Goal: Task Accomplishment & Management: Complete application form

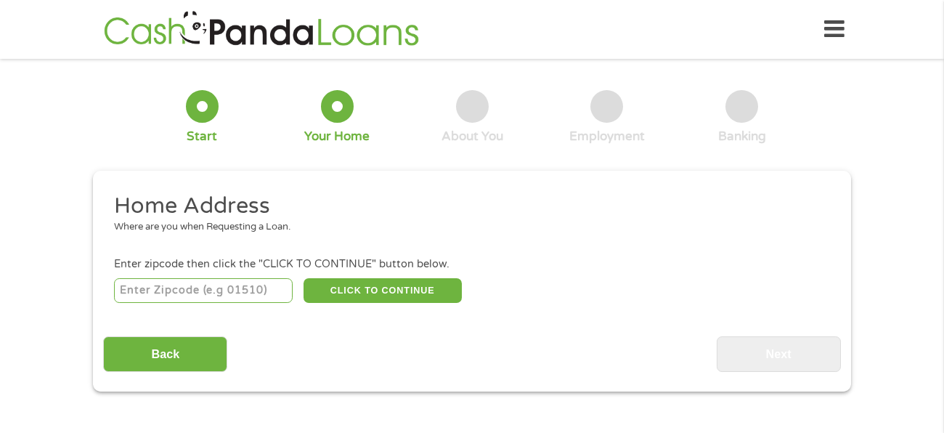
click at [219, 285] on input "number" at bounding box center [203, 290] width 179 height 25
type input "64870"
click at [341, 296] on button "CLICK TO CONTINUE" at bounding box center [383, 290] width 158 height 25
type input "64870"
type input "[GEOGRAPHIC_DATA]"
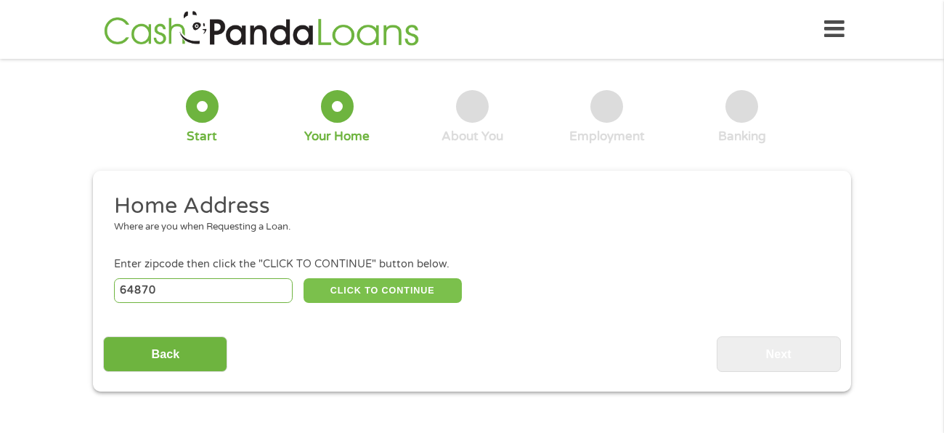
select select "[US_STATE]"
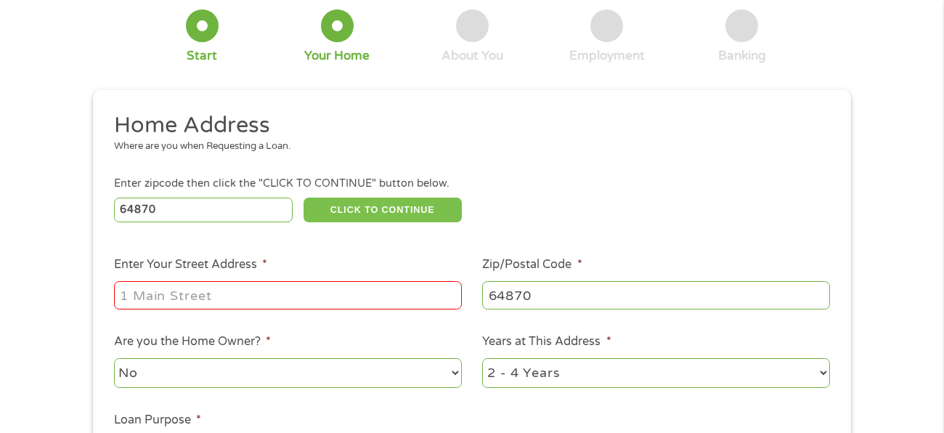
scroll to position [76, 0]
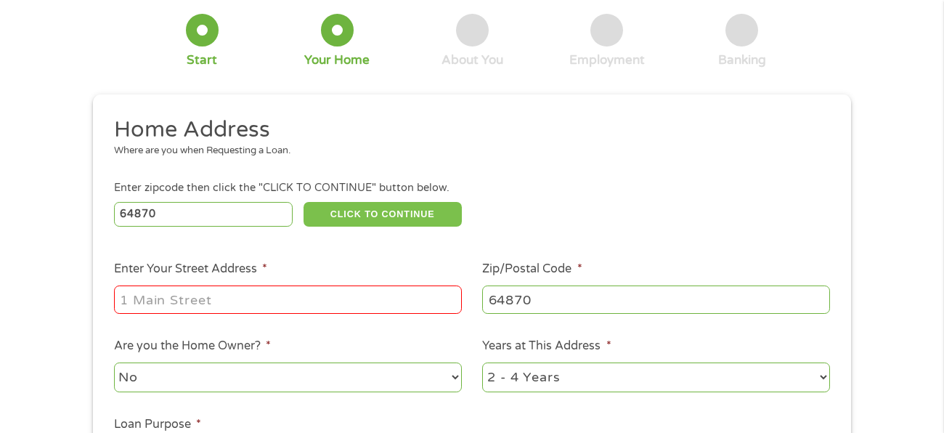
click at [341, 296] on input "Enter Your Street Address *" at bounding box center [288, 299] width 348 height 28
click at [550, 296] on input "64870" at bounding box center [656, 299] width 348 height 28
type input "64801"
click at [334, 289] on input "Enter Your Street Address *" at bounding box center [288, 299] width 348 height 28
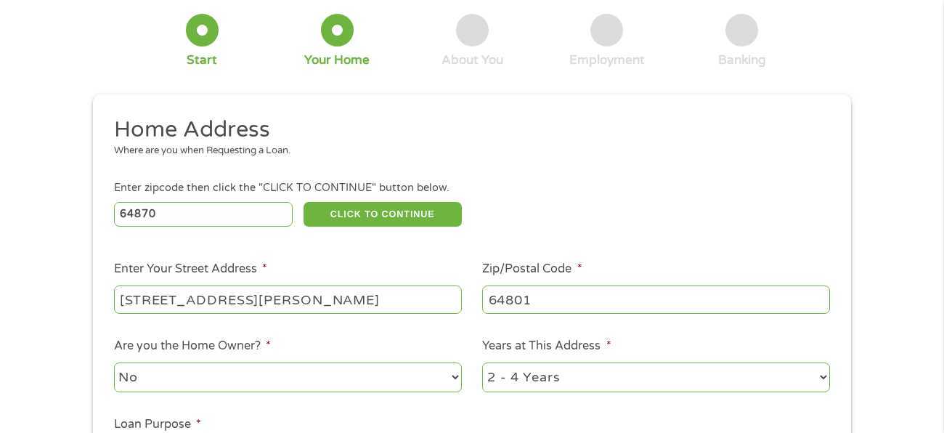
type input "[STREET_ADDRESS][PERSON_NAME]"
click at [301, 375] on select "No Yes" at bounding box center [288, 377] width 348 height 30
select select "yes"
click at [114, 362] on select "No Yes" at bounding box center [288, 377] width 348 height 30
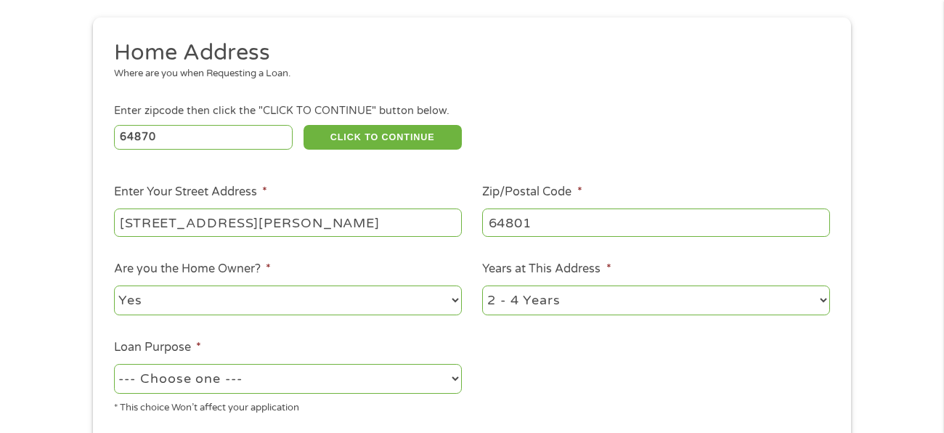
scroll to position [155, 0]
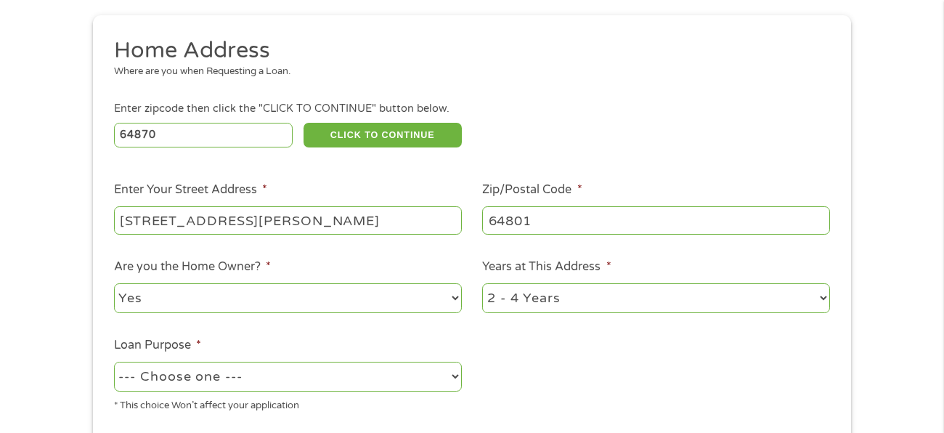
click at [634, 306] on select "1 Year or less 1 - 2 Years 2 - 4 Years Over 4 Years" at bounding box center [656, 298] width 348 height 30
select select "60months"
click at [482, 283] on select "1 Year or less 1 - 2 Years 2 - 4 Years Over 4 Years" at bounding box center [656, 298] width 348 height 30
click at [298, 380] on select "--- Choose one --- Pay Bills Debt Consolidation Home Improvement Major Purchase…" at bounding box center [288, 377] width 348 height 30
select select "carloan"
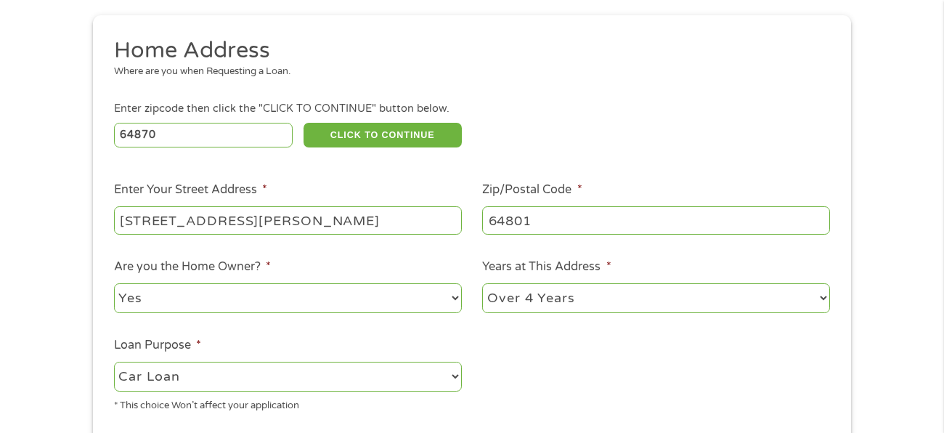
click at [114, 362] on select "--- Choose one --- Pay Bills Debt Consolidation Home Improvement Major Purchase…" at bounding box center [288, 377] width 348 height 30
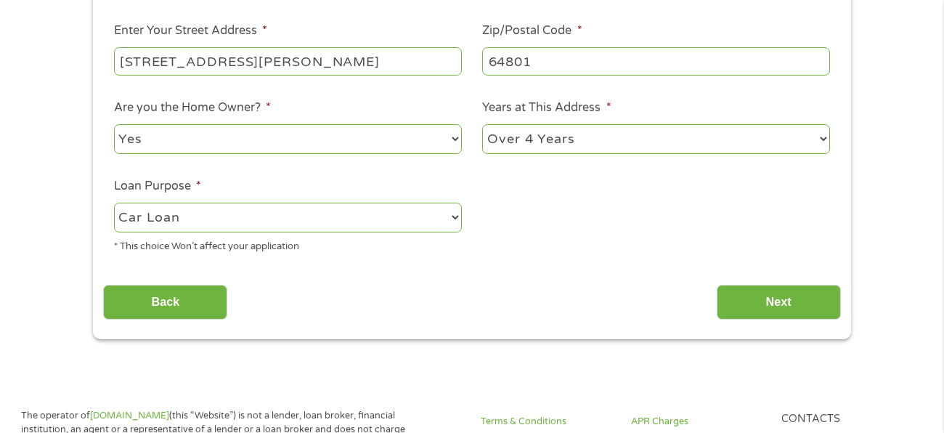
scroll to position [318, 0]
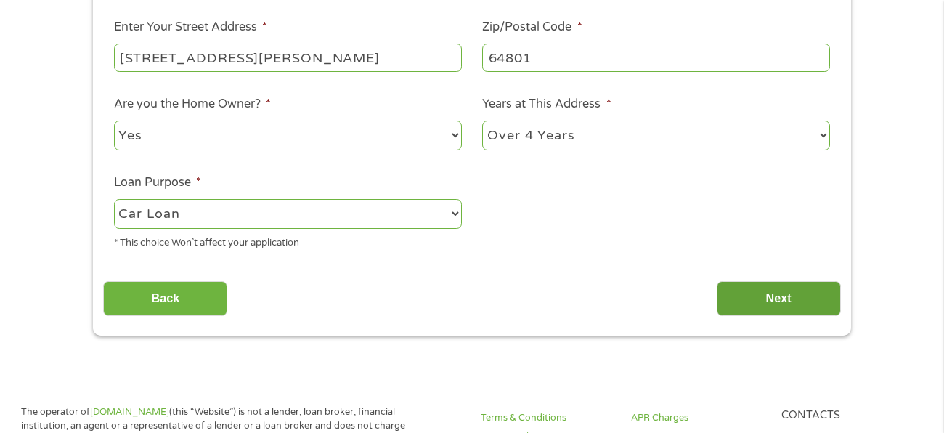
click at [753, 298] on input "Next" at bounding box center [779, 299] width 124 height 36
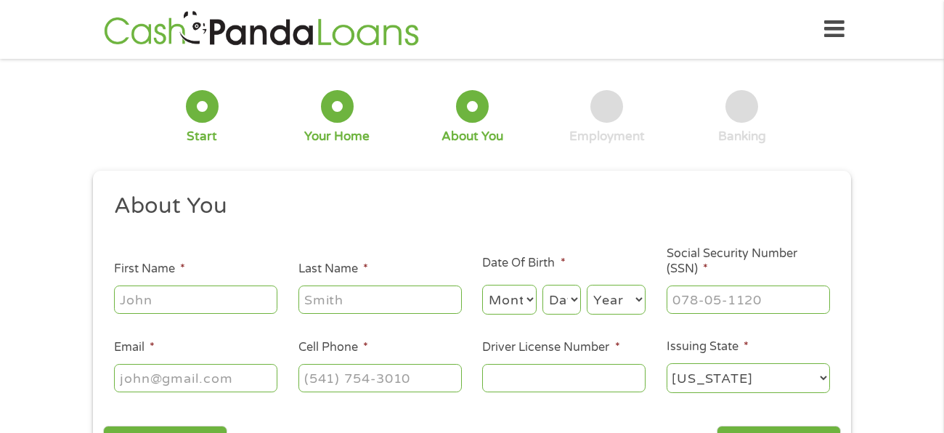
scroll to position [0, 0]
click at [188, 300] on input "First Name *" at bounding box center [195, 299] width 163 height 28
type input "[PERSON_NAME]"
click at [308, 293] on input "Last Name *" at bounding box center [379, 299] width 163 height 28
type input "shutters"
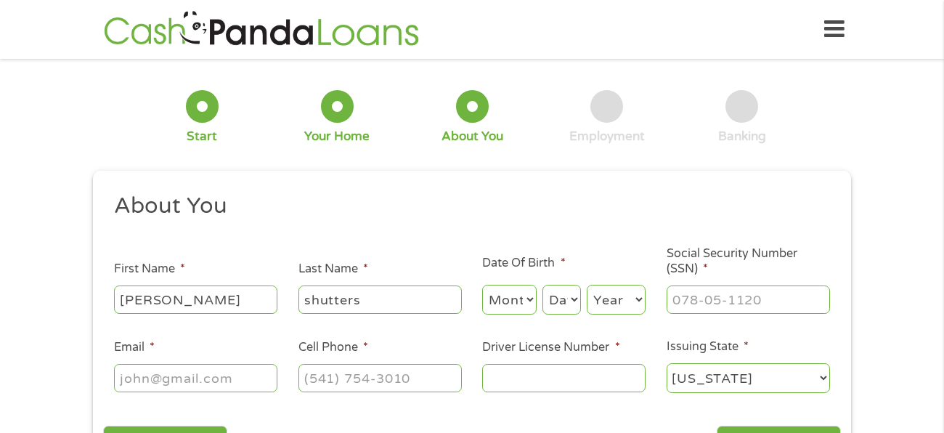
click at [526, 304] on select "Month 1 2 3 4 5 6 7 8 9 10 11 12" at bounding box center [509, 300] width 54 height 30
select select "6"
click at [482, 285] on select "Month 1 2 3 4 5 6 7 8 9 10 11 12" at bounding box center [509, 300] width 54 height 30
click at [576, 298] on select "Day 1 2 3 4 5 6 7 8 9 10 11 12 13 14 15 16 17 18 19 20 21 22 23 24 25 26 27 28 …" at bounding box center [561, 300] width 38 height 30
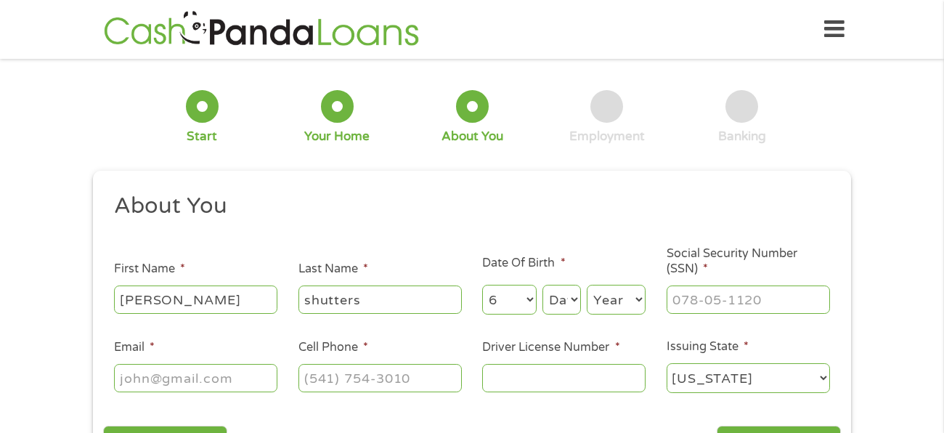
click at [568, 302] on select "Day 1 2 3 4 5 6 7 8 9 10 11 12 13 14 15 16 17 18 19 20 21 22 23 24 25 26 27 28 …" at bounding box center [561, 300] width 38 height 30
select select "22"
click at [543, 285] on select "Day 1 2 3 4 5 6 7 8 9 10 11 12 13 14 15 16 17 18 19 20 21 22 23 24 25 26 27 28 …" at bounding box center [561, 300] width 38 height 30
click at [741, 299] on input "Social Security Number (SSN) *" at bounding box center [748, 299] width 163 height 28
type input "___-__-____"
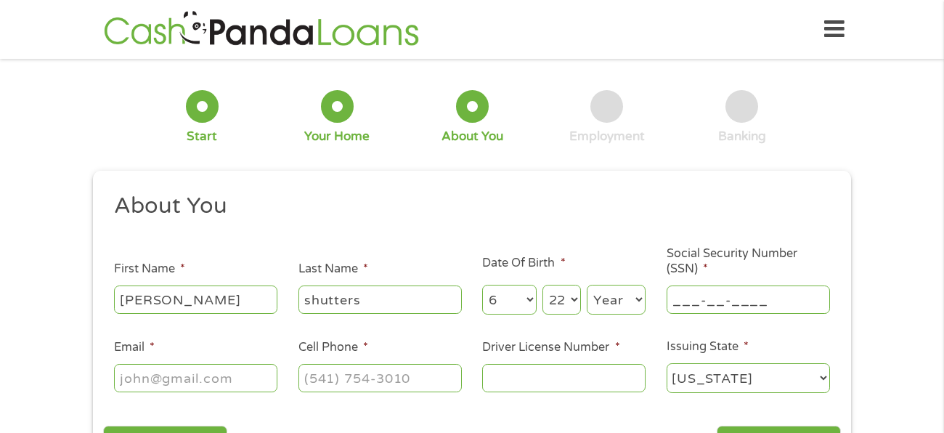
click at [180, 381] on input "Email *" at bounding box center [195, 378] width 163 height 28
type input "[PERSON_NAME][EMAIL_ADDRESS][DOMAIN_NAME]"
click at [715, 296] on input "Social Security Number (SSN) *" at bounding box center [748, 299] width 163 height 28
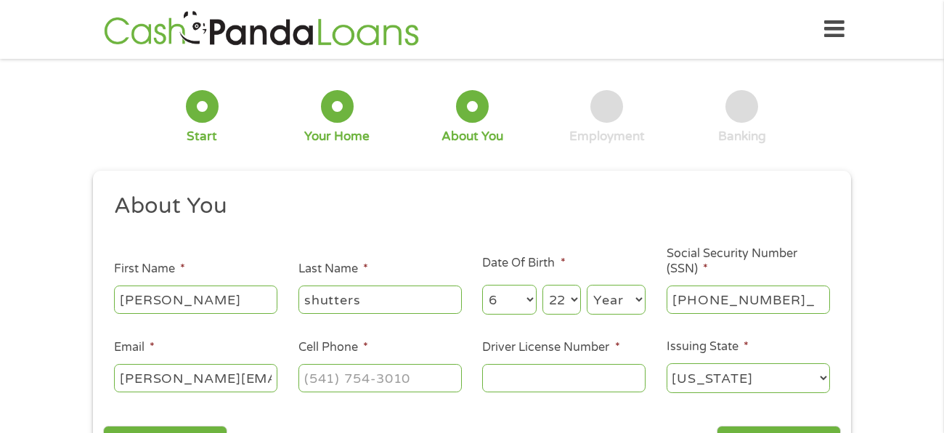
type input "587-61-1088"
click at [383, 374] on input "Cell Phone *" at bounding box center [379, 378] width 163 height 28
type input "[PHONE_NUMBER]"
click at [555, 375] on input "Driver License Number *" at bounding box center [563, 378] width 163 height 28
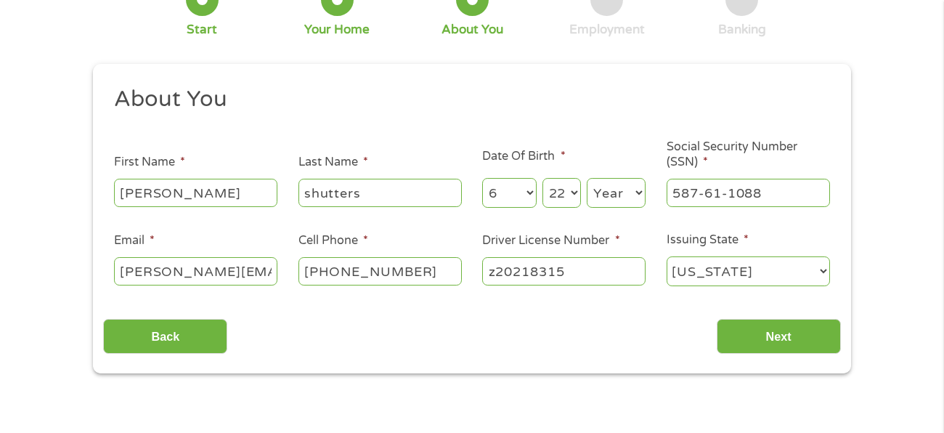
scroll to position [110, 0]
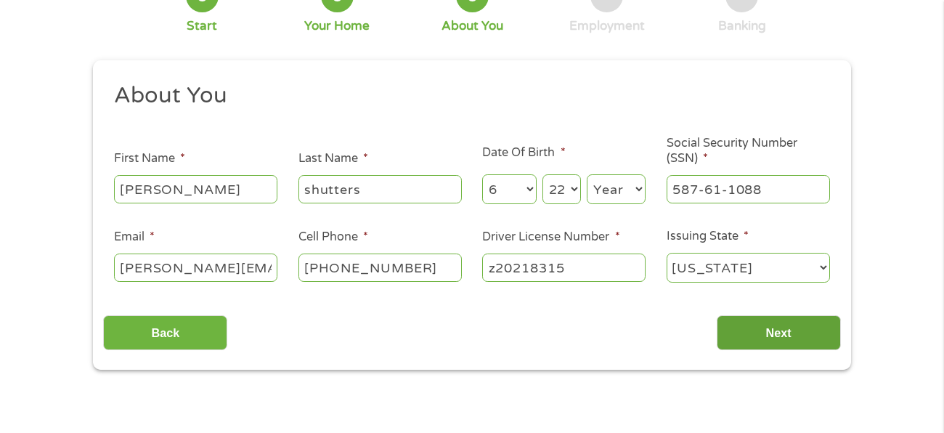
type input "z20218315"
click at [806, 337] on input "Next" at bounding box center [779, 333] width 124 height 36
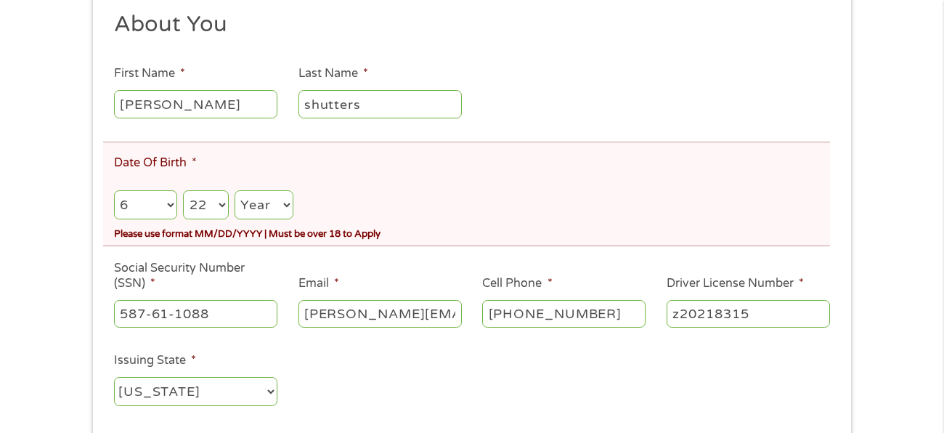
scroll to position [237, 0]
click at [269, 200] on select "Year [DATE] 2006 2005 2004 2003 2002 2001 2000 1999 1998 1997 1996 1995 1994 19…" at bounding box center [264, 205] width 59 height 30
select select "1987"
click at [235, 190] on select "Year [DATE] 2006 2005 2004 2003 2002 2001 2000 1999 1998 1997 1996 1995 1994 19…" at bounding box center [264, 205] width 59 height 30
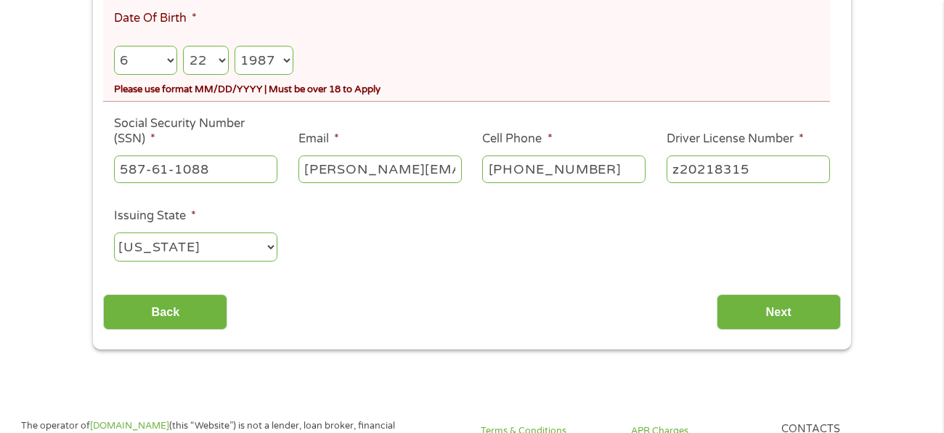
scroll to position [387, 0]
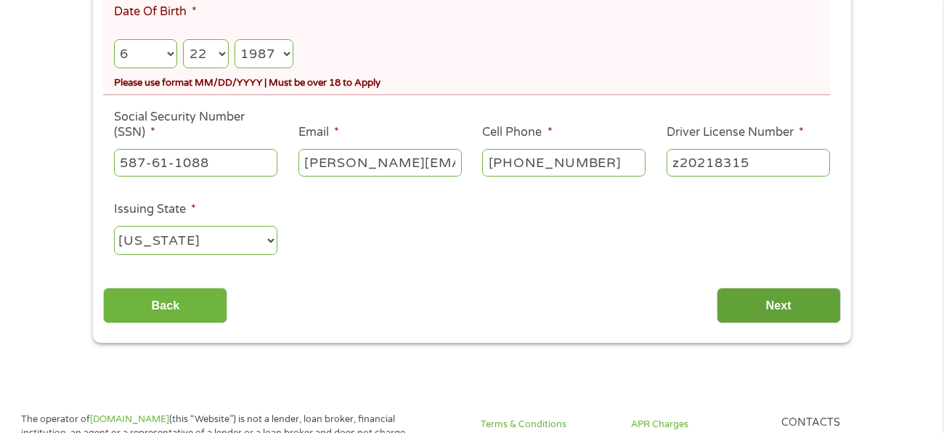
click at [741, 304] on input "Next" at bounding box center [779, 306] width 124 height 36
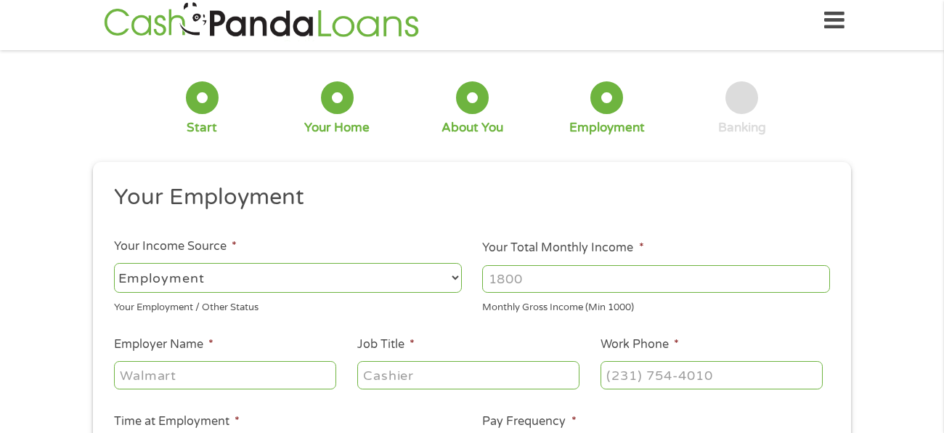
scroll to position [0, 0]
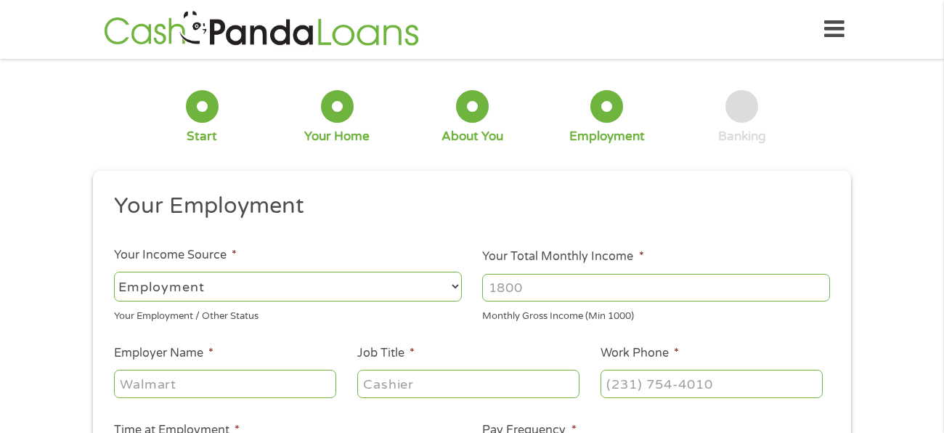
click at [314, 293] on select "--- Choose one --- Employment [DEMOGRAPHIC_DATA] Benefits" at bounding box center [288, 287] width 348 height 30
click at [114, 272] on select "--- Choose one --- Employment [DEMOGRAPHIC_DATA] Benefits" at bounding box center [288, 287] width 348 height 30
click at [586, 284] on input "Your Total Monthly Income *" at bounding box center [656, 288] width 348 height 28
type input "3"
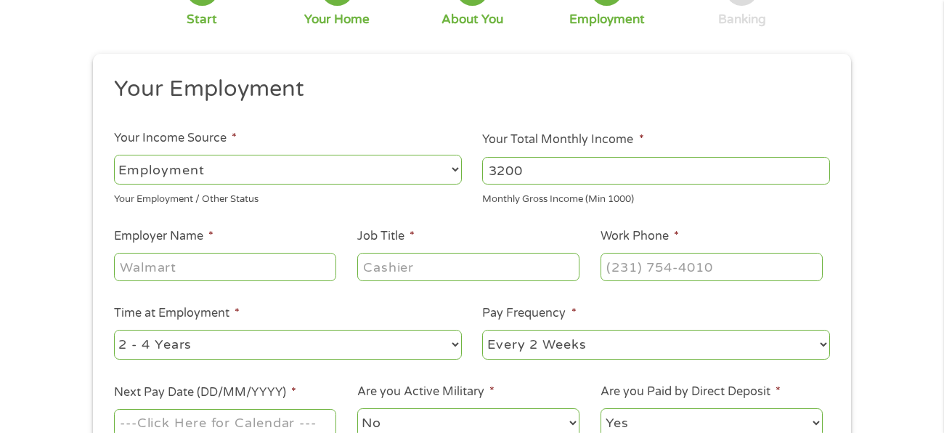
scroll to position [120, 0]
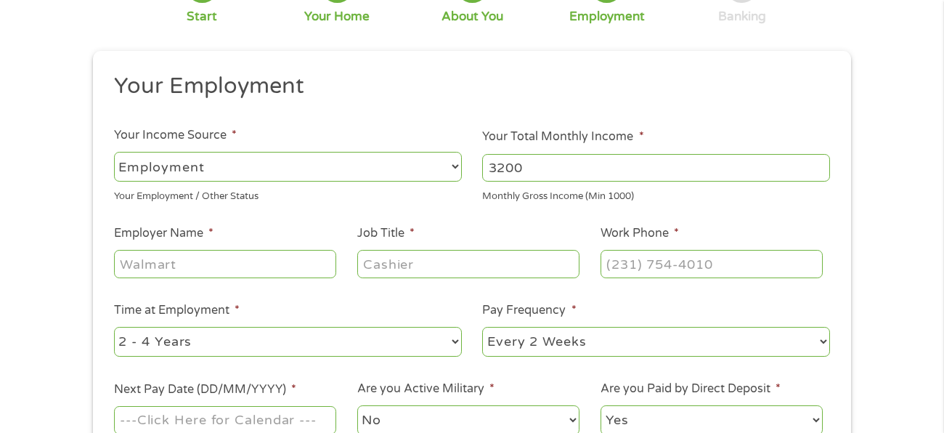
type input "3200"
click at [277, 259] on input "Employer Name *" at bounding box center [225, 264] width 222 height 28
type input "refresco"
click at [376, 266] on input "Job Title *" at bounding box center [468, 264] width 222 height 28
type input "machine operater"
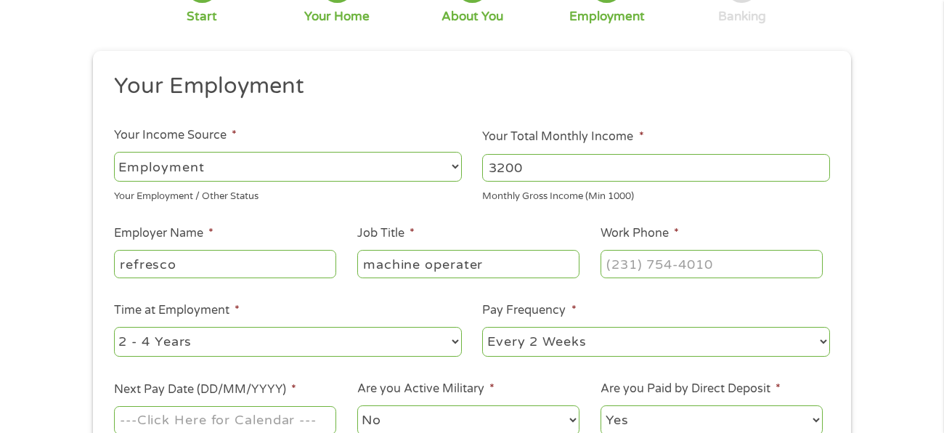
click at [625, 264] on input "Work Phone *" at bounding box center [712, 264] width 222 height 28
type input "[PHONE_NUMBER]"
click at [438, 335] on select "--- Choose one --- 1 Year or less 1 - 2 Years 2 - 4 Years Over 4 Years" at bounding box center [288, 342] width 348 height 30
select select "12months"
click at [114, 327] on select "--- Choose one --- 1 Year or less 1 - 2 Years 2 - 4 Years Over 4 Years" at bounding box center [288, 342] width 348 height 30
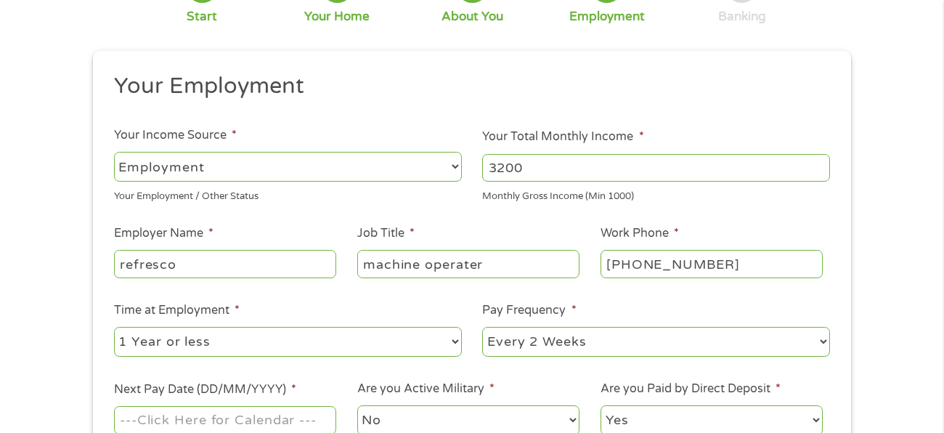
click at [589, 336] on select "--- Choose one --- Every 2 Weeks Every Week Monthly Semi-Monthly" at bounding box center [656, 342] width 348 height 30
click at [482, 327] on select "--- Choose one --- Every 2 Weeks Every Week Monthly Semi-Monthly" at bounding box center [656, 342] width 348 height 30
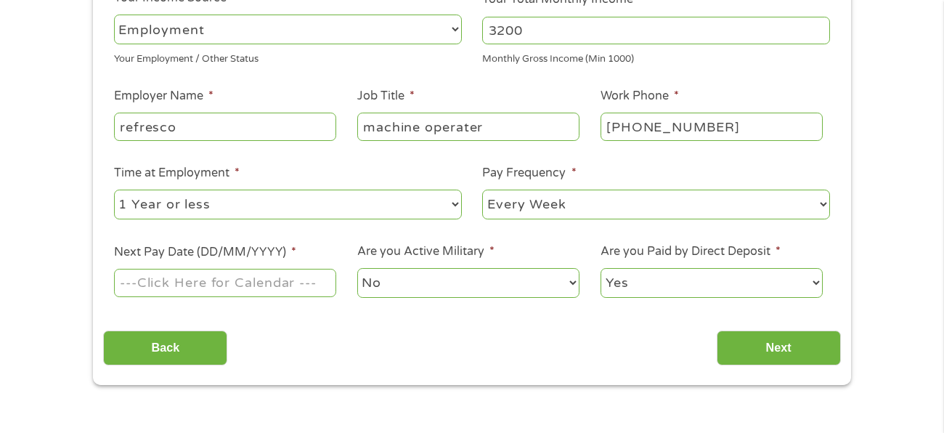
scroll to position [258, 0]
click at [572, 211] on select "--- Choose one --- Every 2 Weeks Every Week Monthly Semi-Monthly" at bounding box center [656, 204] width 348 height 30
select select "biweekly"
click at [482, 189] on select "--- Choose one --- Every 2 Weeks Every Week Monthly Semi-Monthly" at bounding box center [656, 204] width 348 height 30
click at [290, 291] on input "Next Pay Date (DD/MM/YYYY) *" at bounding box center [225, 282] width 222 height 28
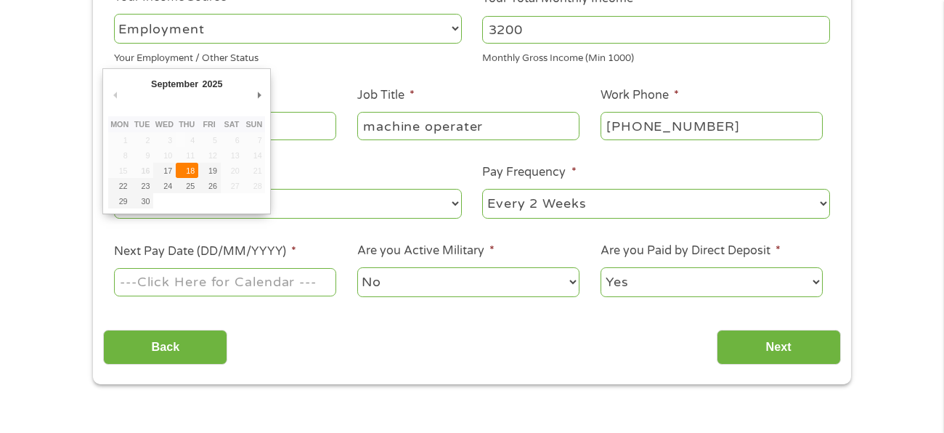
type input "[DATE]"
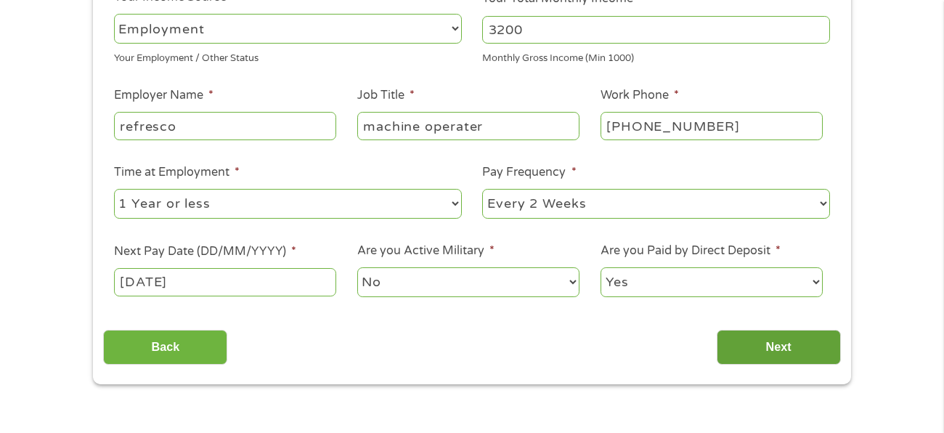
click at [791, 338] on input "Next" at bounding box center [779, 348] width 124 height 36
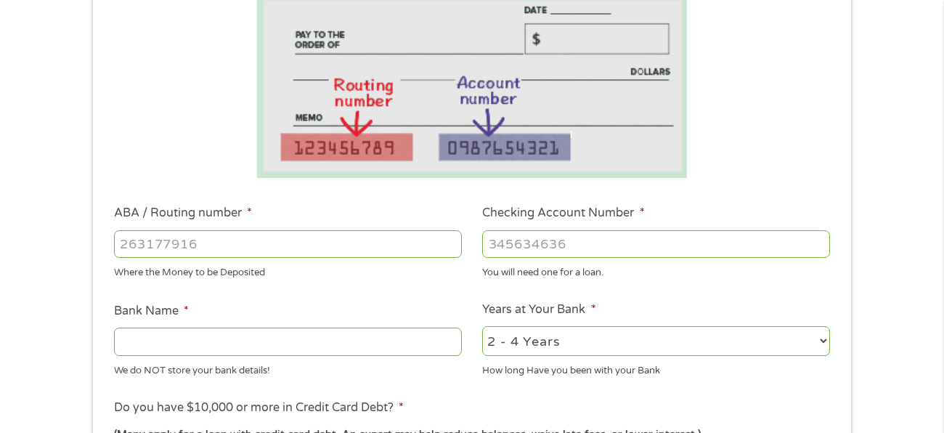
scroll to position [266, 0]
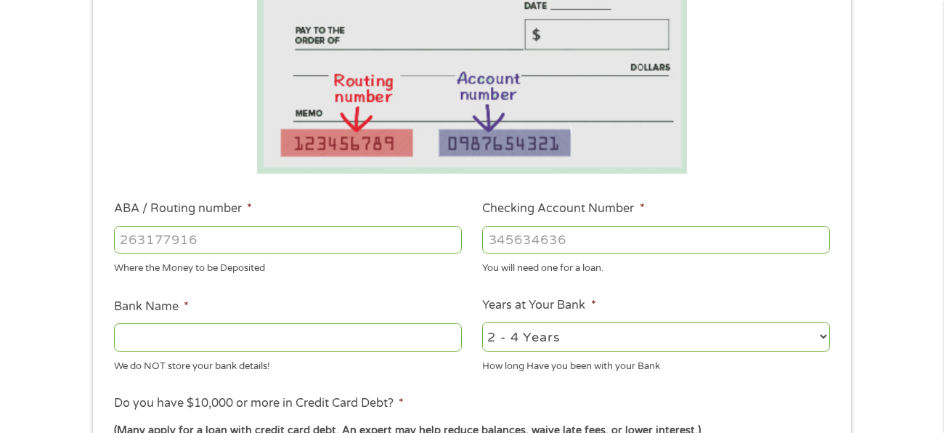
click at [441, 240] on input "ABA / Routing number *" at bounding box center [288, 240] width 348 height 28
click at [268, 343] on input "Bank Name *" at bounding box center [288, 337] width 348 height 28
type input "bancorp"
click at [227, 238] on input "ABA / Routing number *" at bounding box center [288, 240] width 348 height 28
type input "031101279"
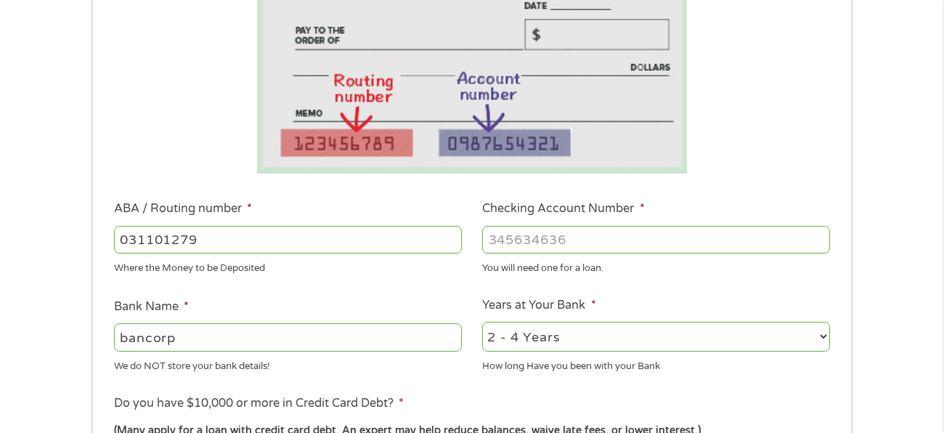
type input "THE BANCORP BANK"
type input "031101279"
click at [499, 241] on input "Checking Account Number *" at bounding box center [656, 240] width 348 height 28
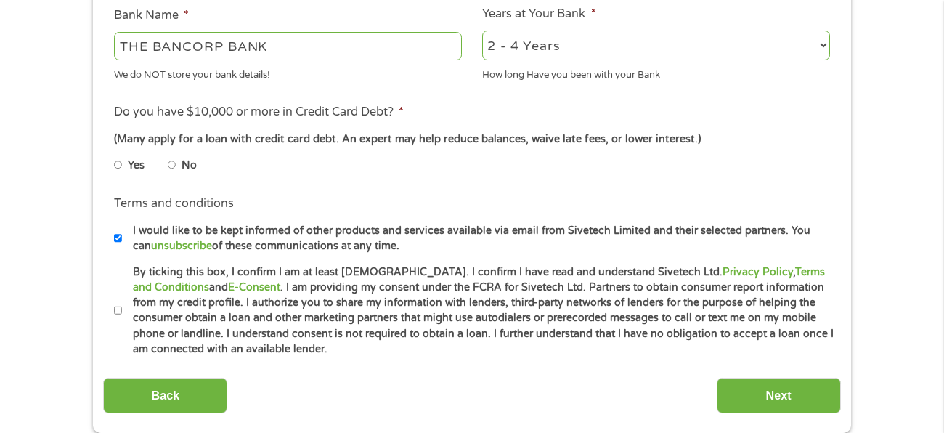
scroll to position [558, 0]
type input "333444679778"
click at [187, 338] on label "By ticking this box, I confirm I am at least [DEMOGRAPHIC_DATA]. I confirm I ha…" at bounding box center [478, 310] width 712 height 93
click at [123, 322] on input "By ticking this box, I confirm I am at least [DEMOGRAPHIC_DATA]. I confirm I ha…" at bounding box center [118, 309] width 9 height 23
checkbox input "true"
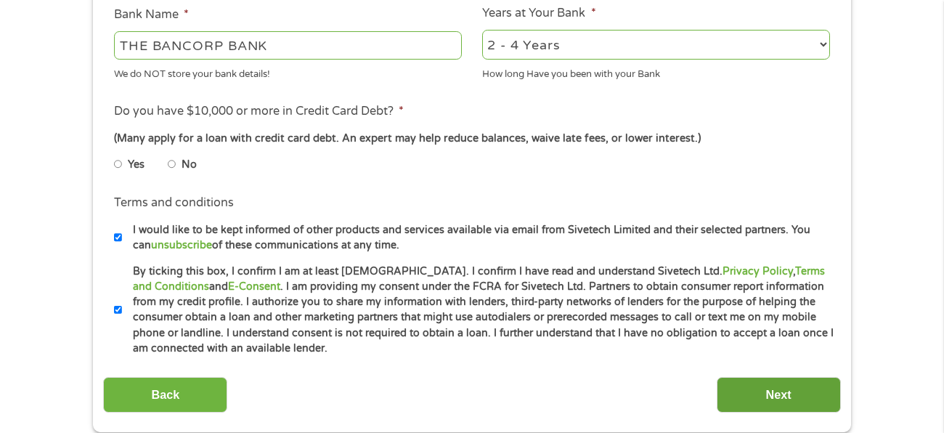
click at [757, 399] on input "Next" at bounding box center [779, 395] width 124 height 36
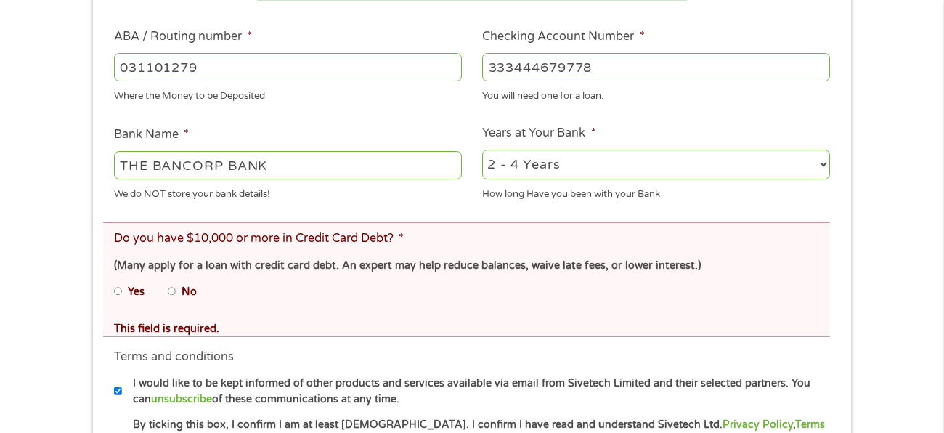
scroll to position [498, 0]
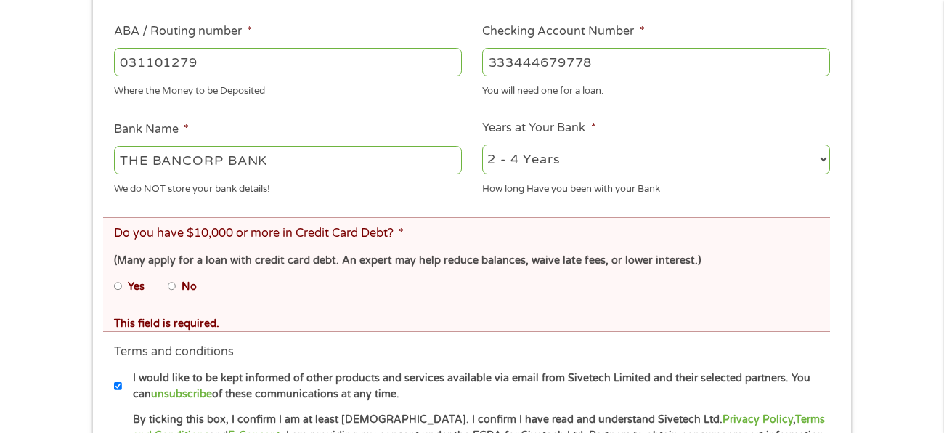
click at [115, 285] on input "Yes" at bounding box center [118, 285] width 9 height 23
radio input "true"
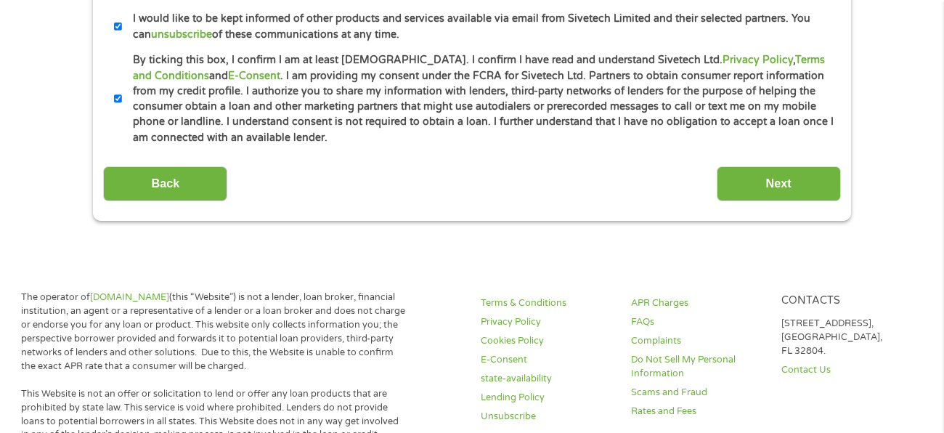
scroll to position [858, 0]
click at [741, 197] on input "Next" at bounding box center [779, 184] width 124 height 36
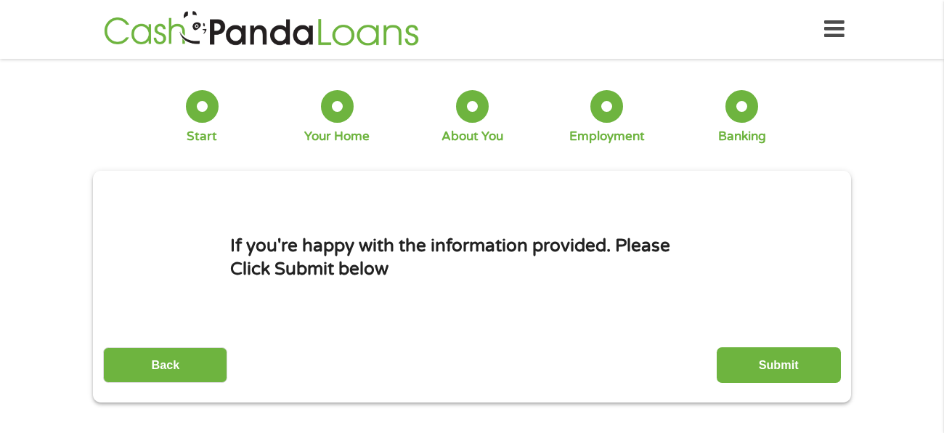
scroll to position [0, 0]
click at [777, 358] on input "Submit" at bounding box center [779, 365] width 124 height 36
